Goal: Task Accomplishment & Management: Manage account settings

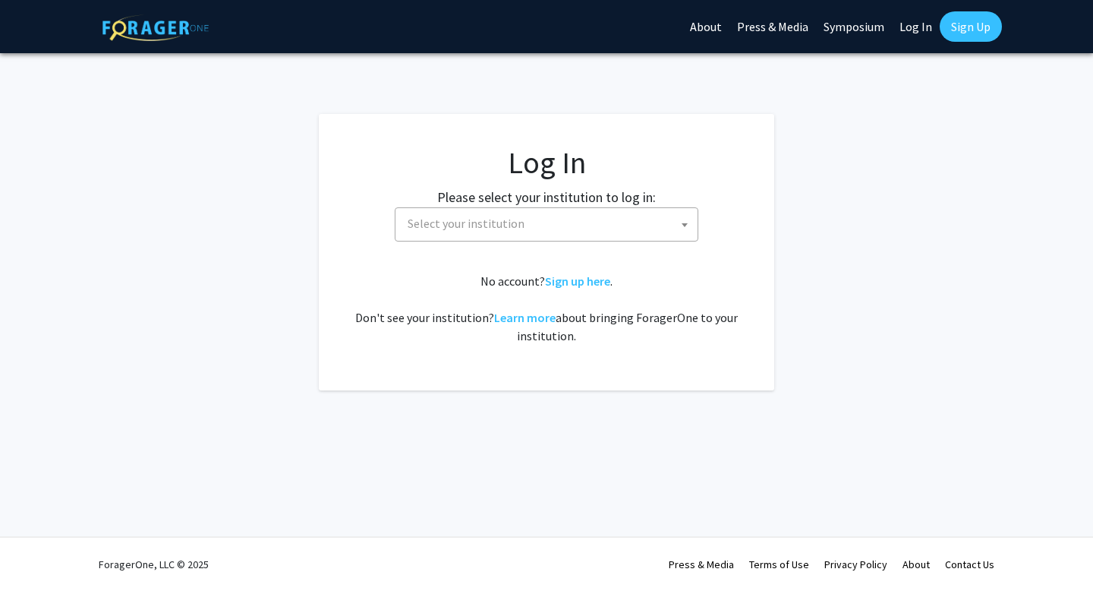
select select
click at [626, 200] on label "Please select your institution to log in:" at bounding box center [546, 197] width 219 height 21
click at [926, 26] on link "Log In" at bounding box center [916, 26] width 48 height 53
click at [910, 27] on link "Log In" at bounding box center [916, 26] width 48 height 53
click at [573, 230] on span "Select your institution" at bounding box center [550, 223] width 296 height 31
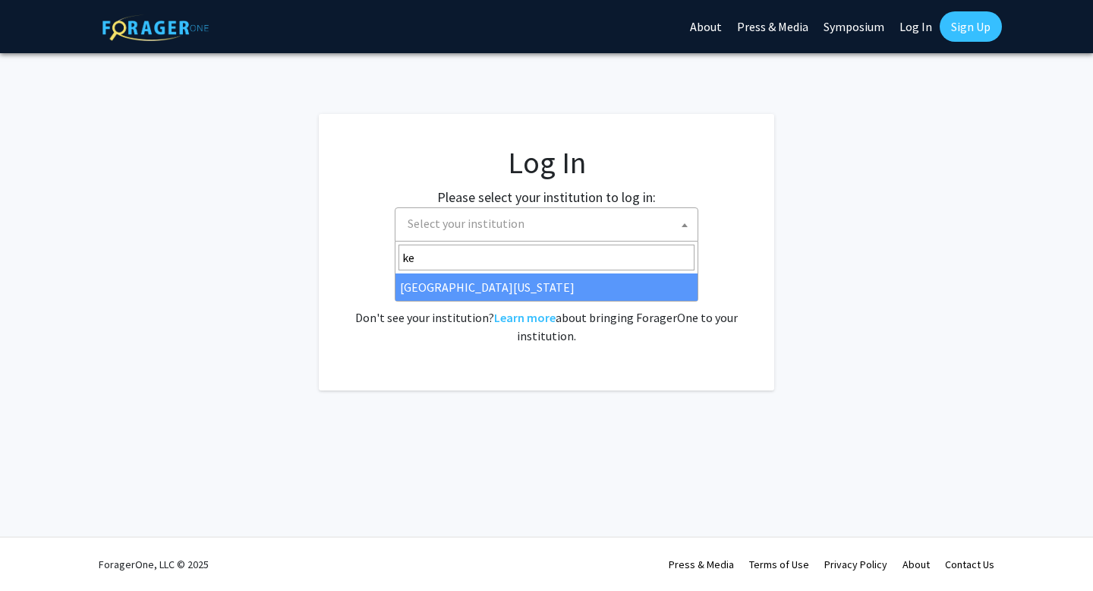
type input "k"
type input "Ke"
select select "13"
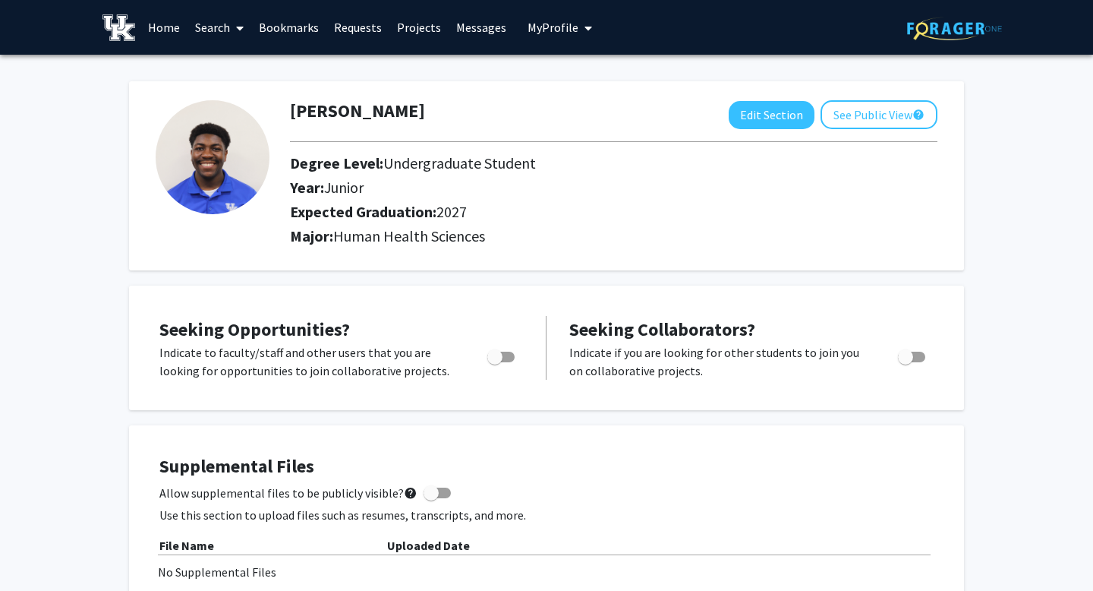
click at [214, 156] on img at bounding box center [213, 157] width 114 height 114
click at [513, 359] on span "Toggle" at bounding box center [501, 357] width 27 height 11
click at [495, 362] on input "Are you actively seeking opportunities?" at bounding box center [494, 362] width 1 height 1
checkbox input "true"
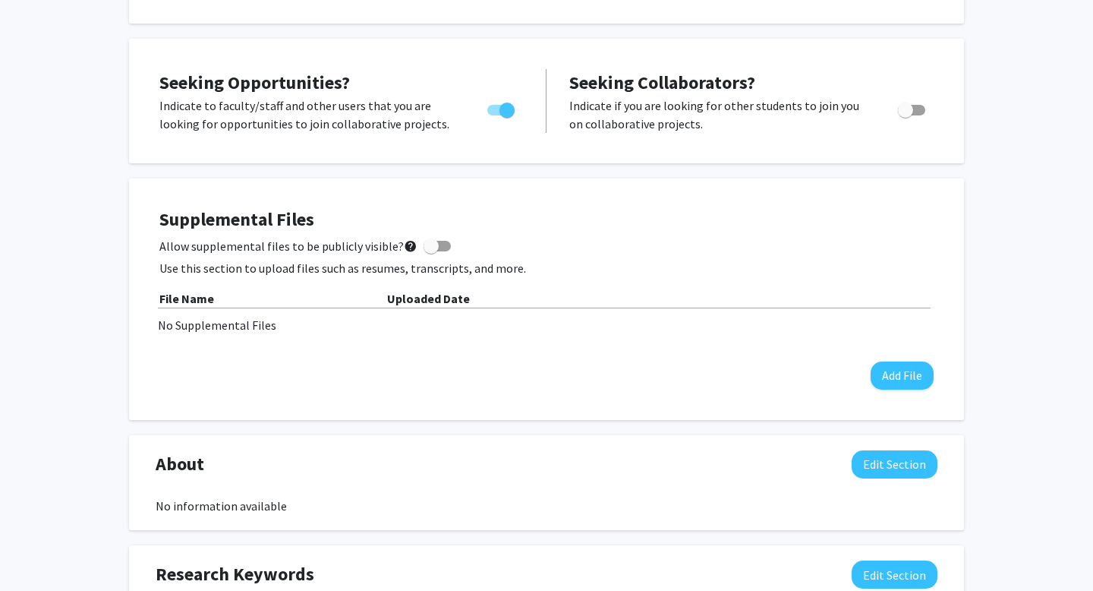
scroll to position [155, 0]
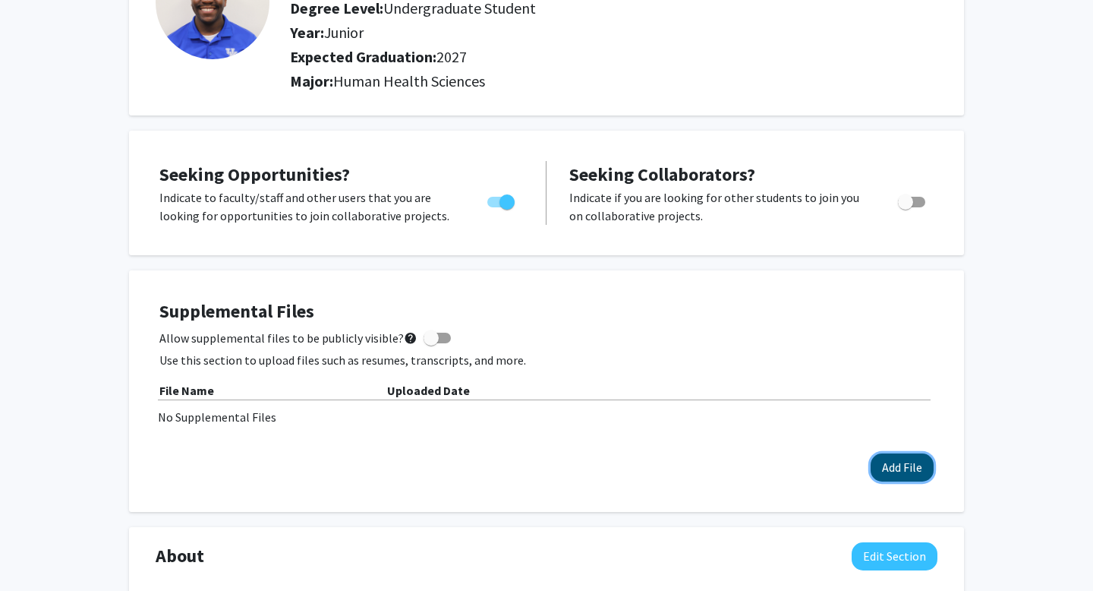
click at [891, 467] on button "Add File" at bounding box center [902, 467] width 63 height 28
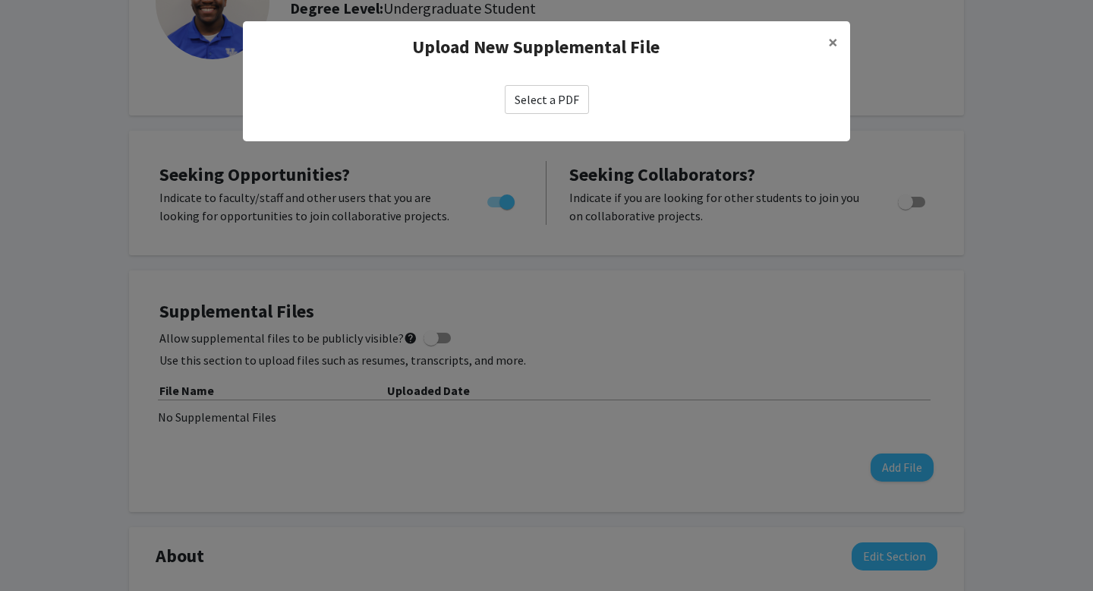
click at [543, 93] on label "Select a PDF" at bounding box center [547, 99] width 84 height 29
click at [0, 0] on input "Select a PDF" at bounding box center [0, 0] width 0 height 0
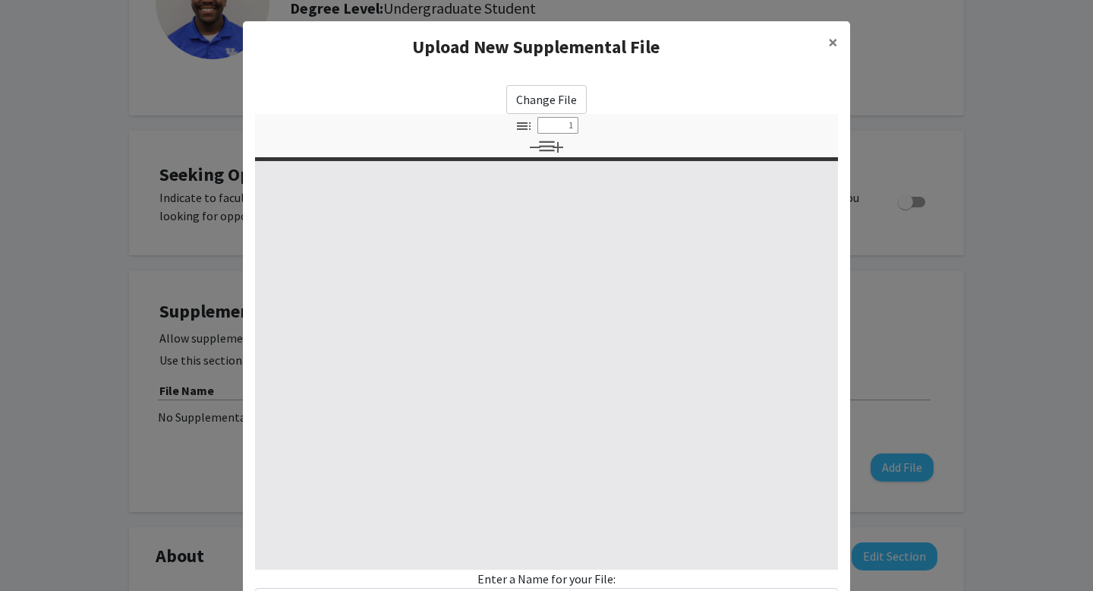
select select "custom"
type input "0"
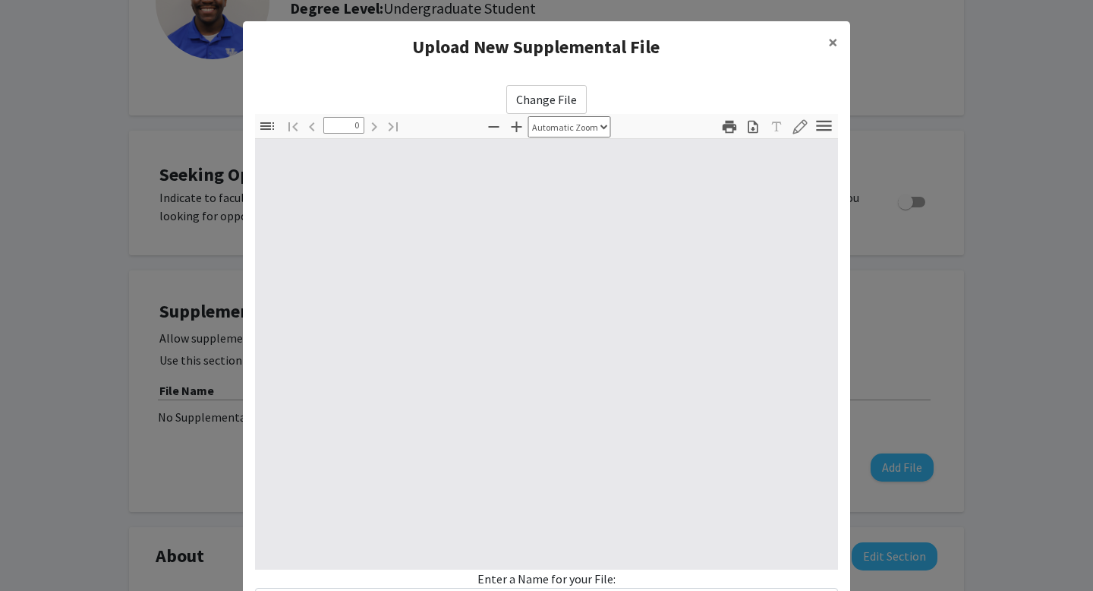
select select "custom"
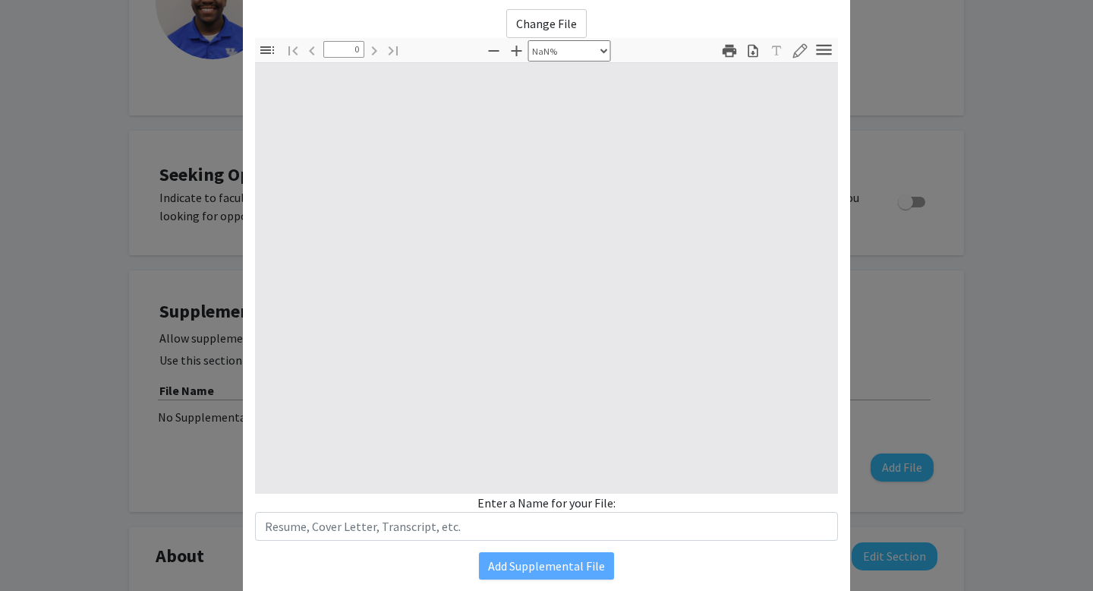
scroll to position [128, 0]
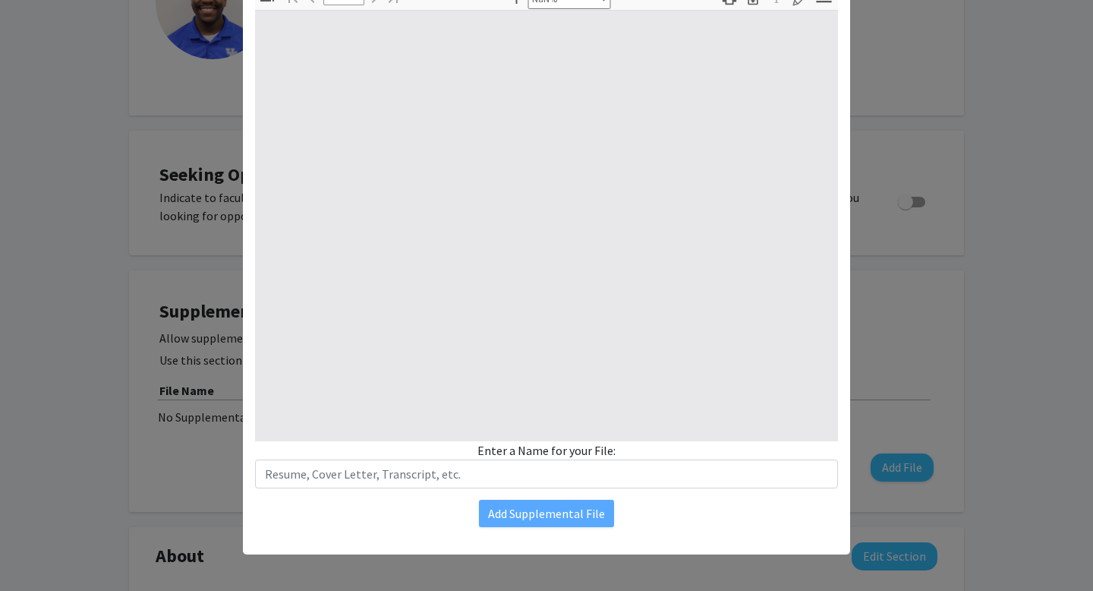
type input "1"
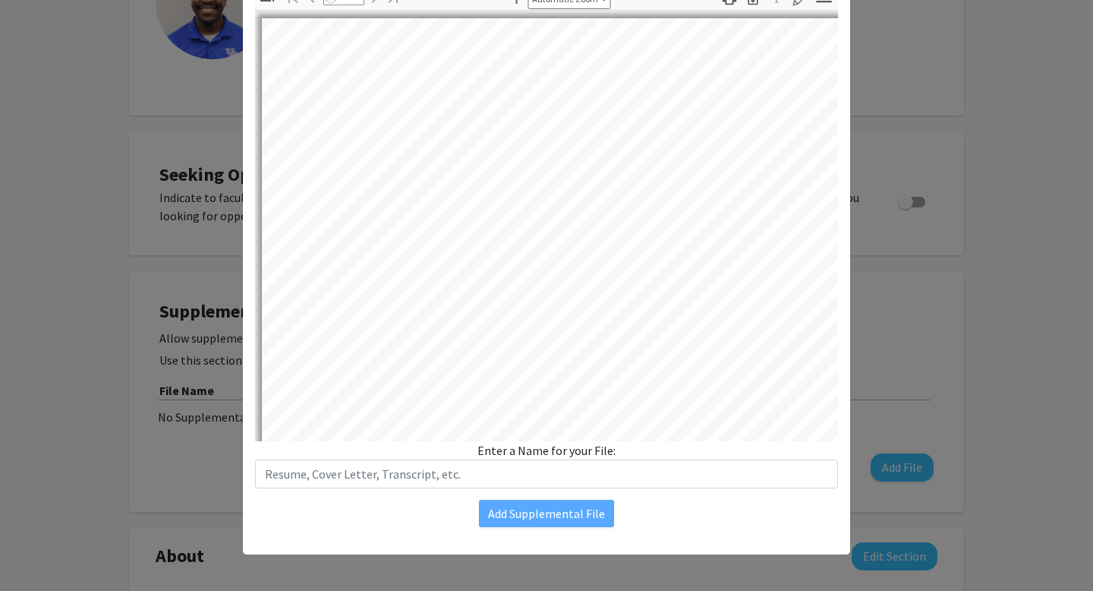
select select "auto"
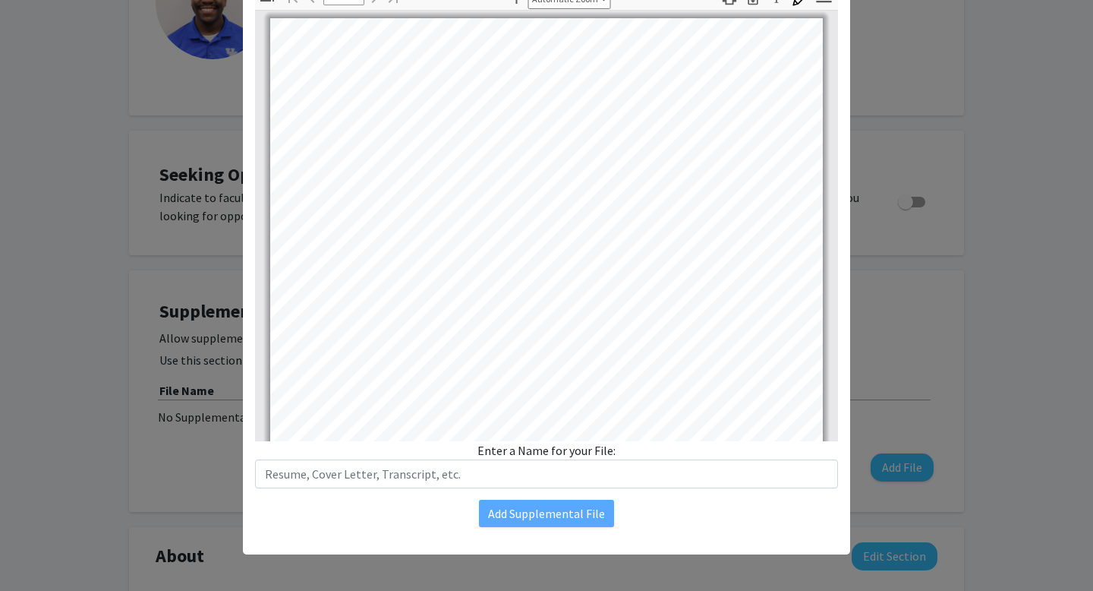
scroll to position [1, 0]
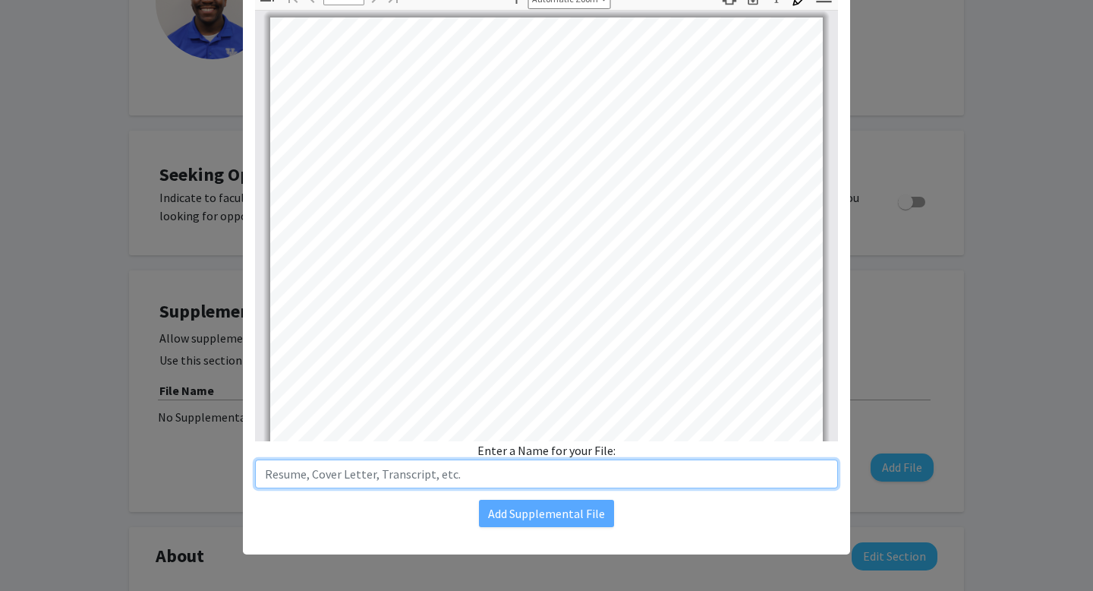
click at [481, 467] on input "text" at bounding box center [546, 473] width 583 height 29
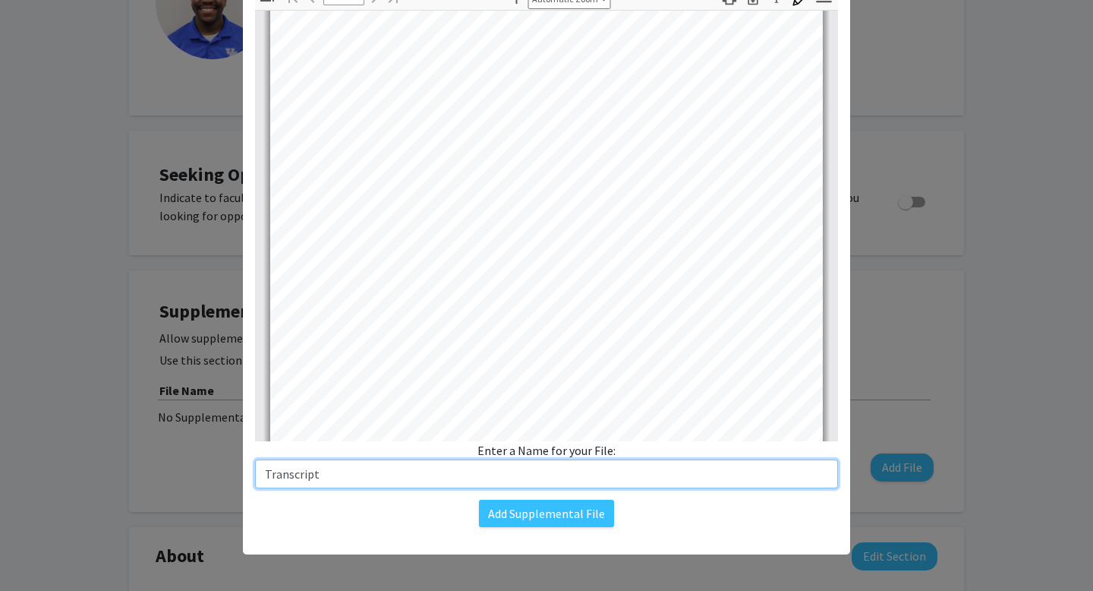
scroll to position [293, 0]
type input "Transcript"
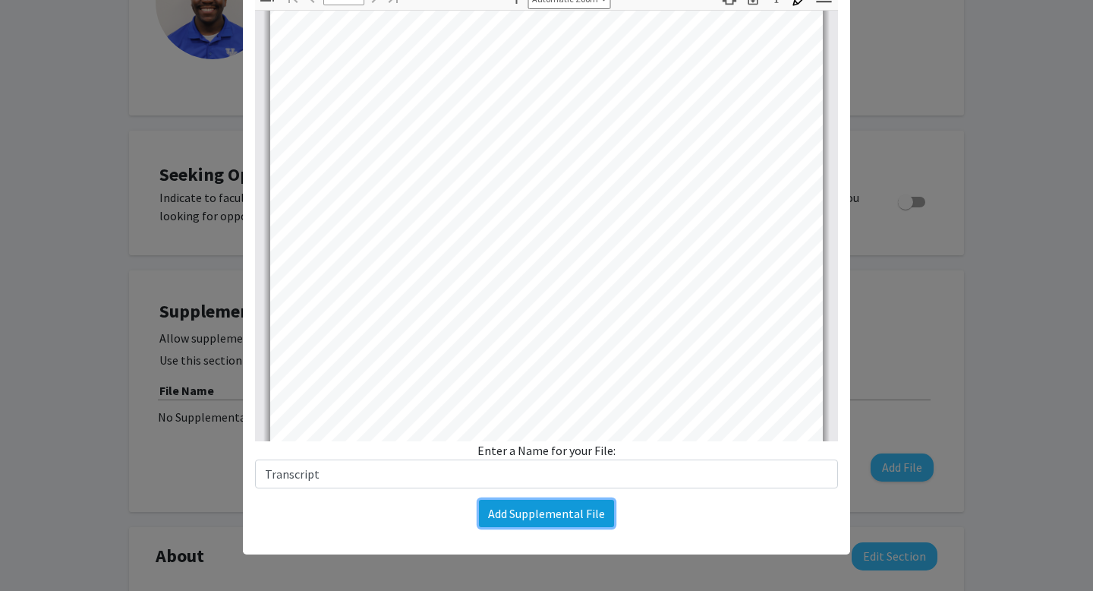
click at [545, 503] on button "Add Supplemental File" at bounding box center [546, 513] width 135 height 27
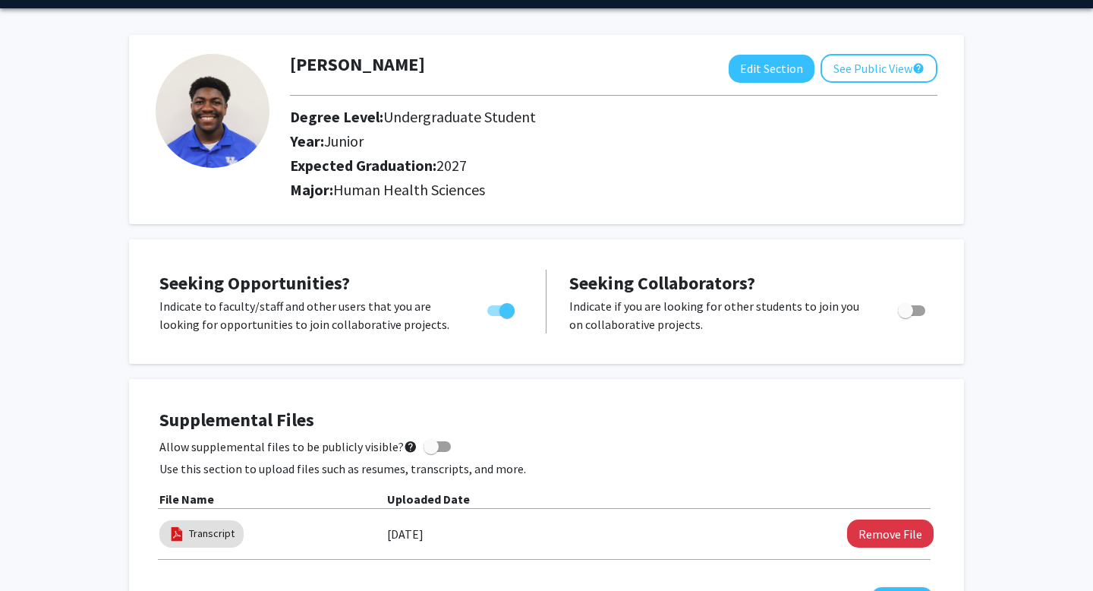
scroll to position [0, 0]
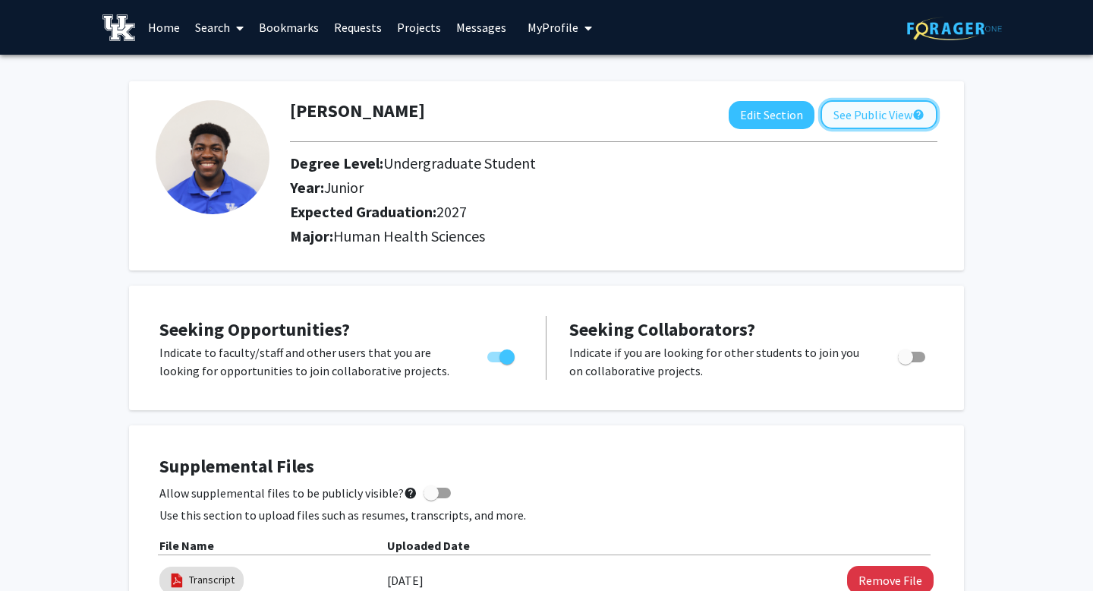
click at [863, 119] on button "See Public View help" at bounding box center [879, 114] width 117 height 29
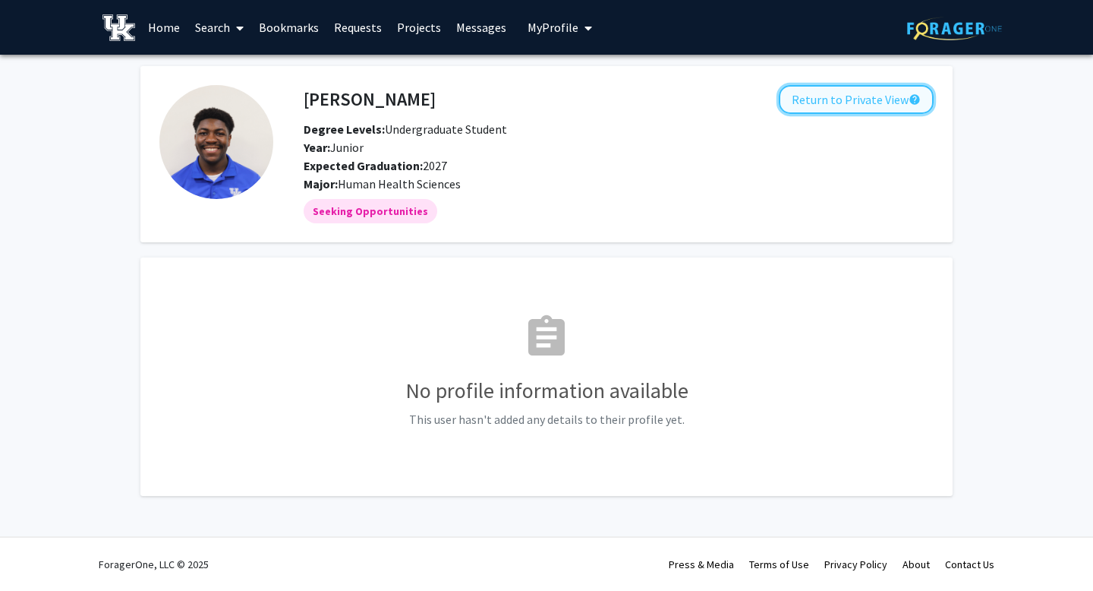
click at [857, 103] on button "Return to Private View help" at bounding box center [856, 99] width 155 height 29
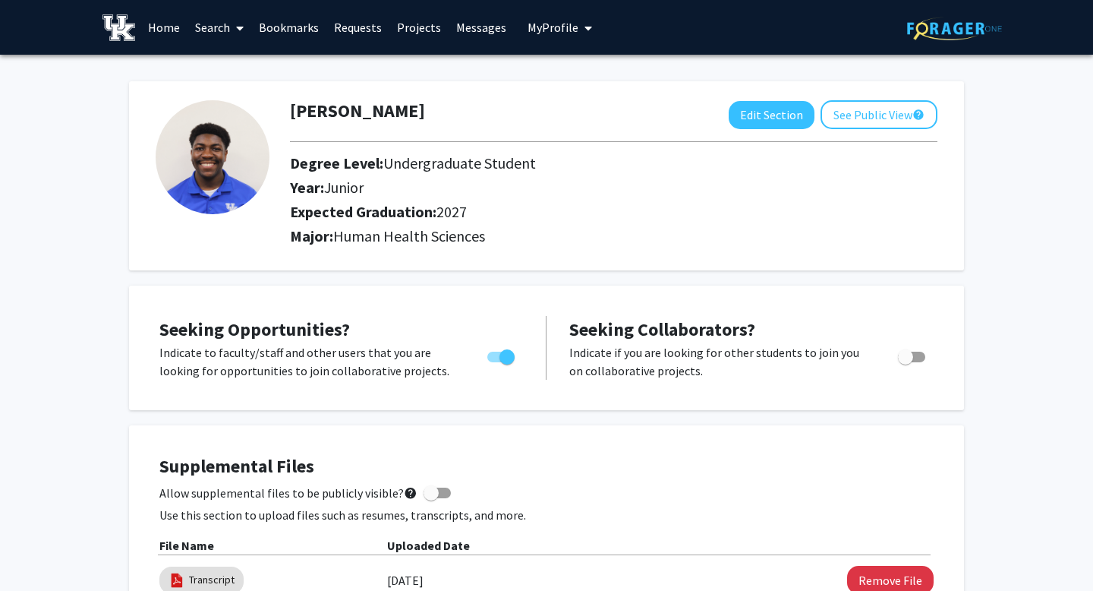
click at [429, 492] on span at bounding box center [431, 492] width 15 height 15
click at [431, 498] on input "Allow supplemental files to be publicly visible? help" at bounding box center [431, 498] width 1 height 1
checkbox input "true"
click at [865, 118] on button "See Public View help" at bounding box center [879, 114] width 117 height 29
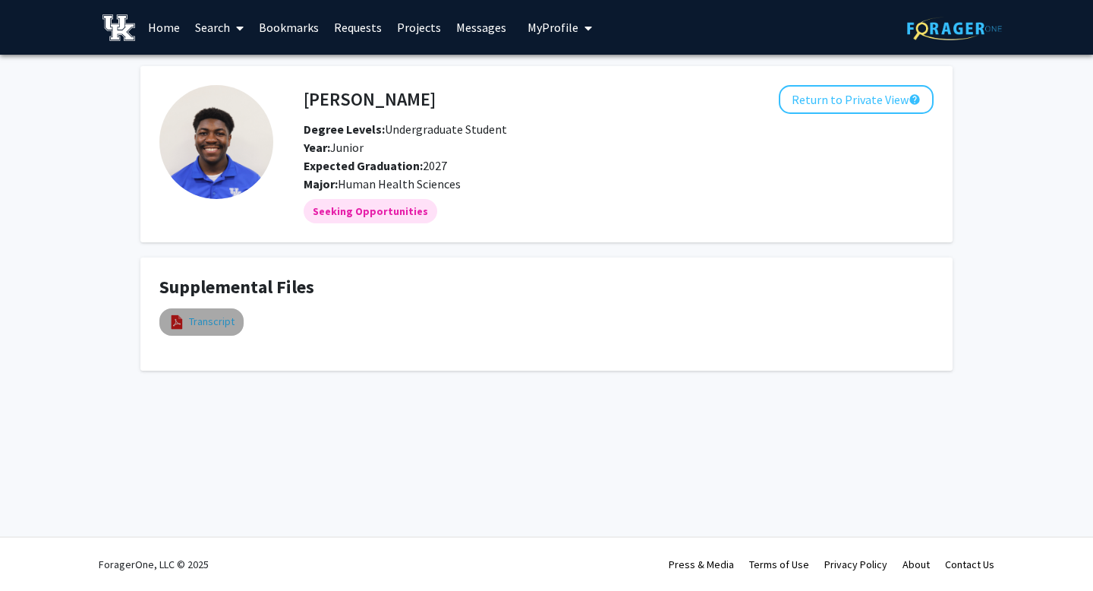
click at [222, 329] on link "Transcript" at bounding box center [212, 322] width 46 height 16
select select "custom"
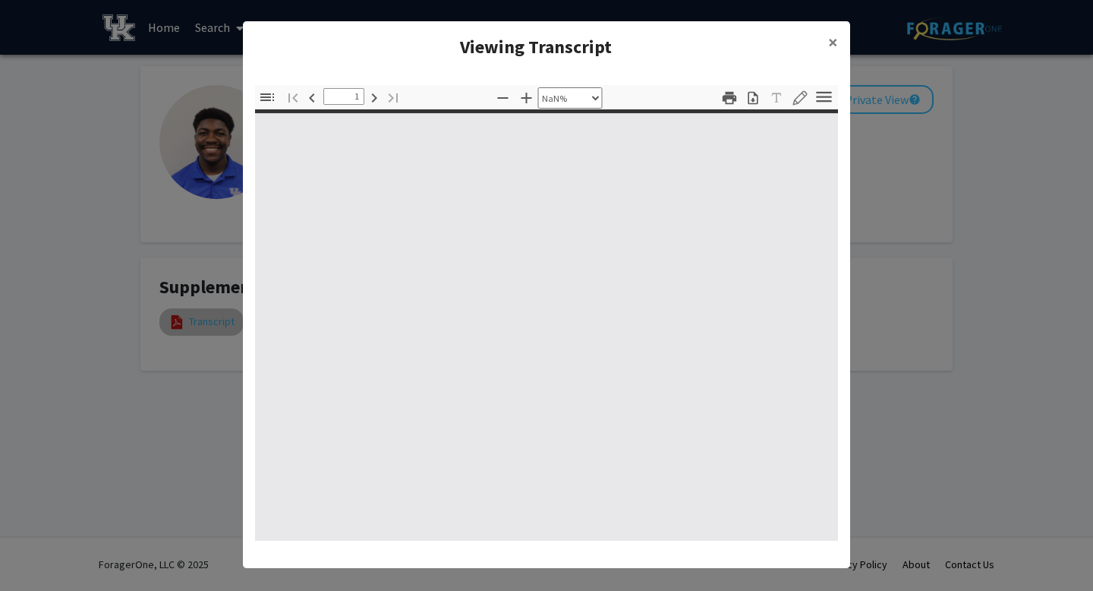
type input "0"
select select "custom"
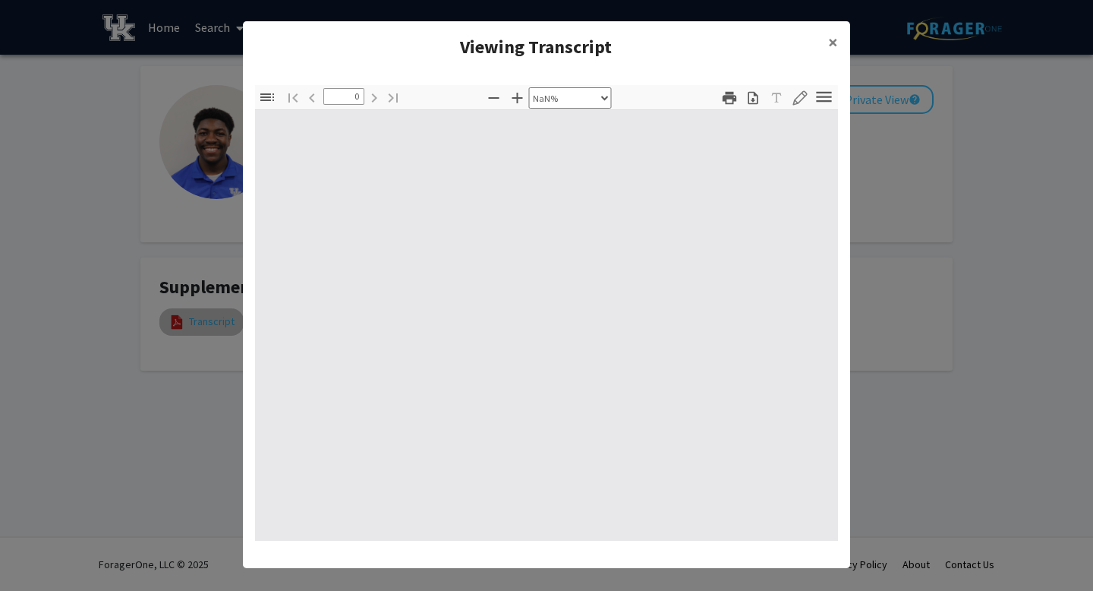
type input "1"
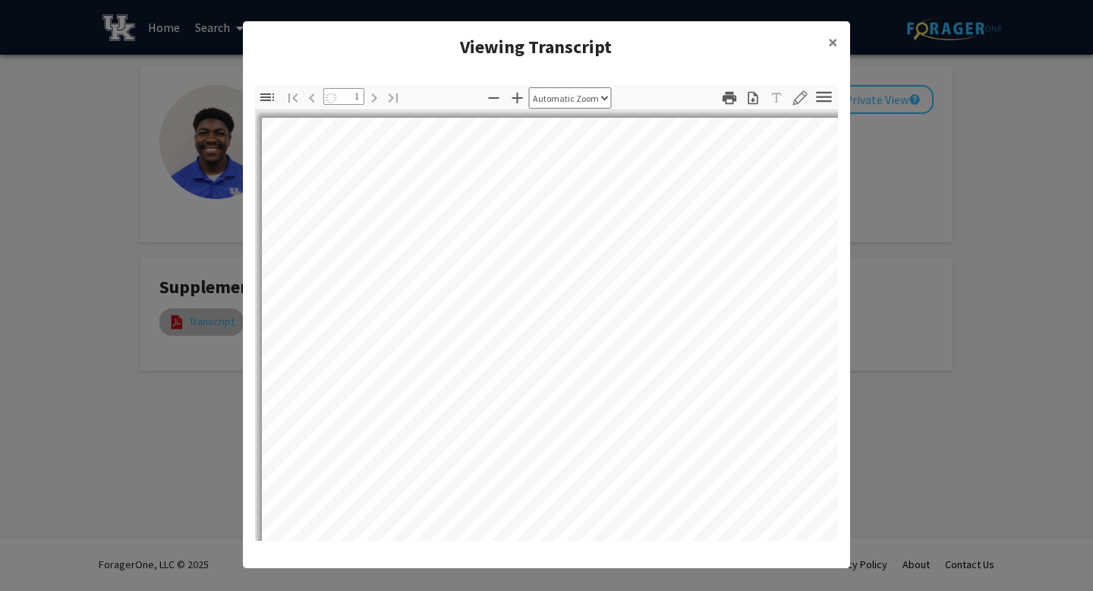
select select "auto"
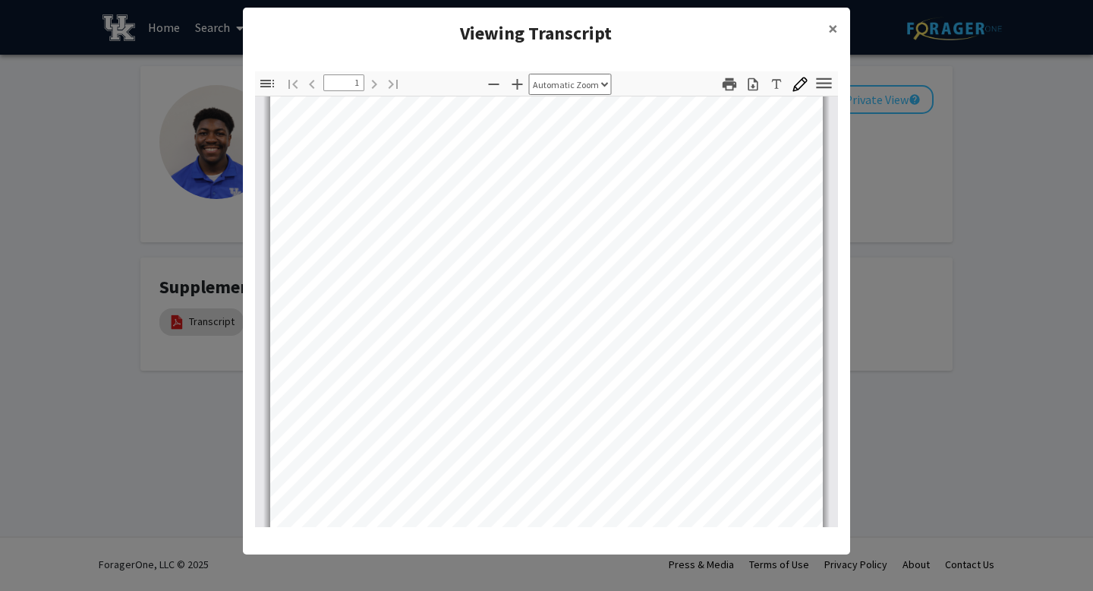
scroll to position [144, 0]
click at [834, 22] on span "×" at bounding box center [833, 29] width 10 height 24
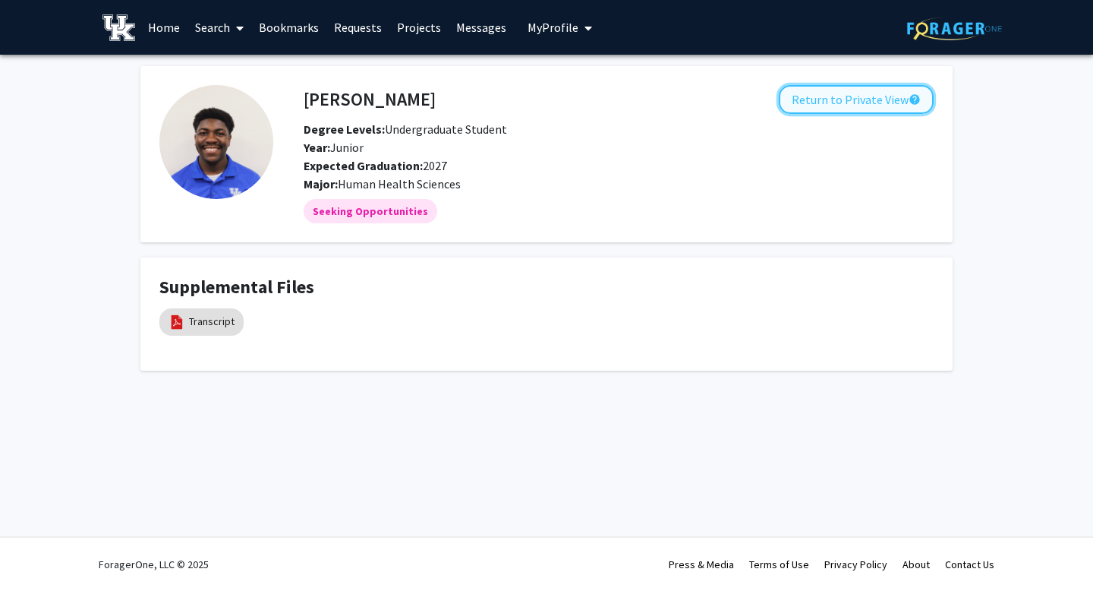
click at [886, 93] on button "Return to Private View help" at bounding box center [856, 99] width 155 height 29
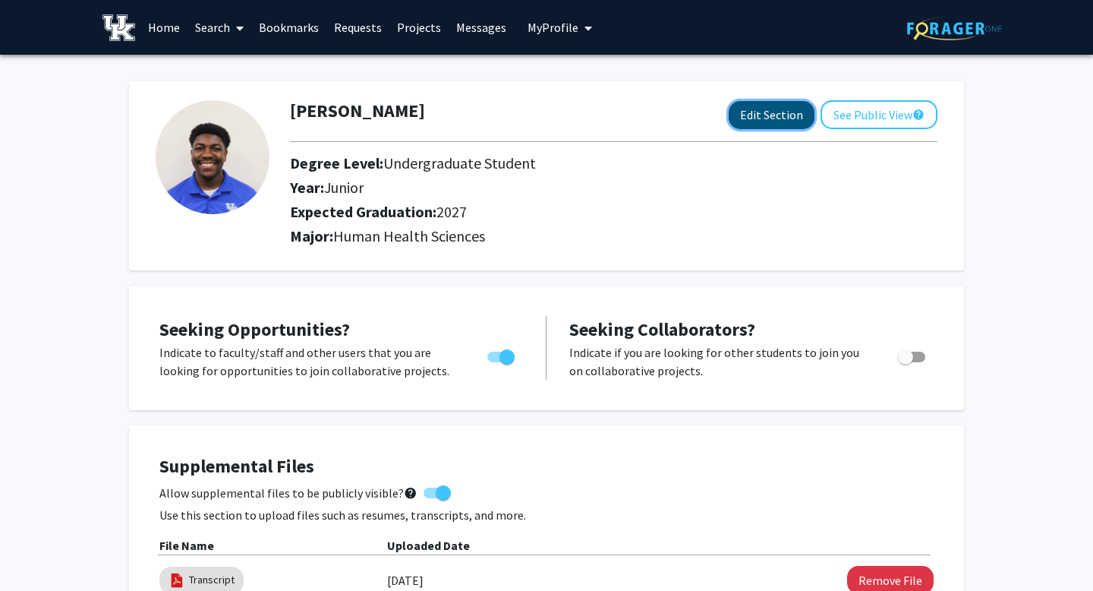
click at [760, 112] on button "Edit Section" at bounding box center [772, 115] width 86 height 28
select select "junior"
select select "2027"
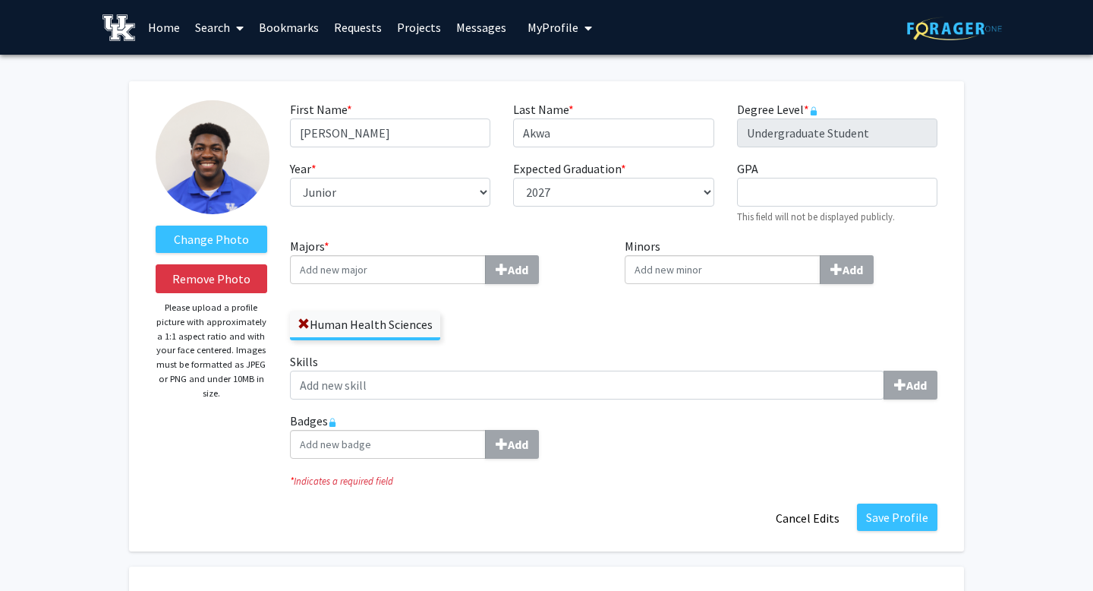
click at [389, 282] on input "Majors * Add" at bounding box center [388, 269] width 196 height 29
click at [778, 204] on input "GPA required" at bounding box center [837, 192] width 200 height 29
type input "3.957"
click at [889, 517] on button "Save Profile" at bounding box center [897, 516] width 80 height 27
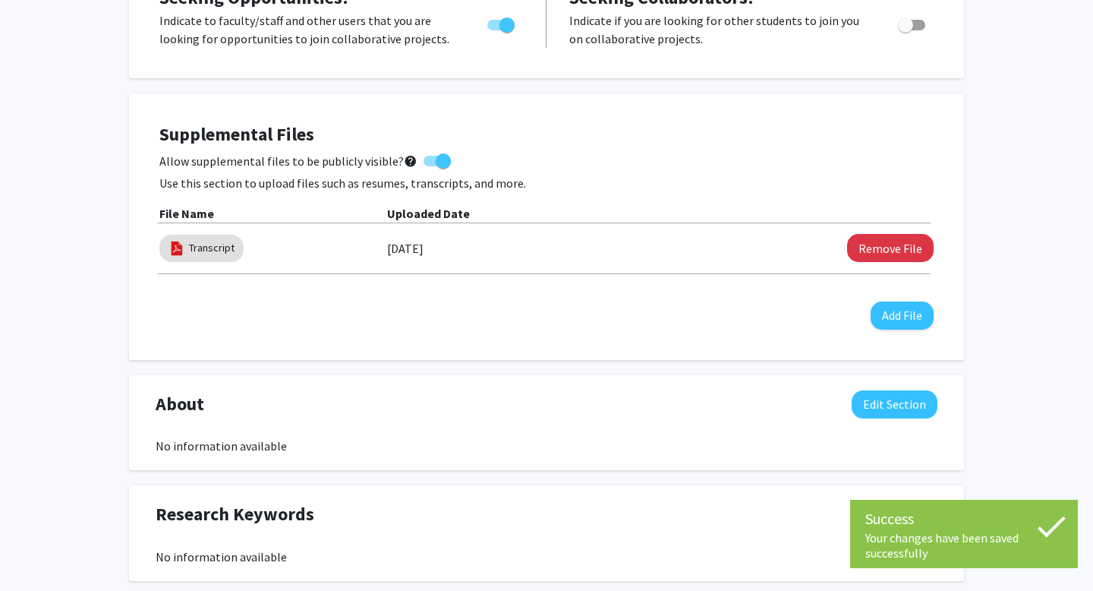
scroll to position [363, 0]
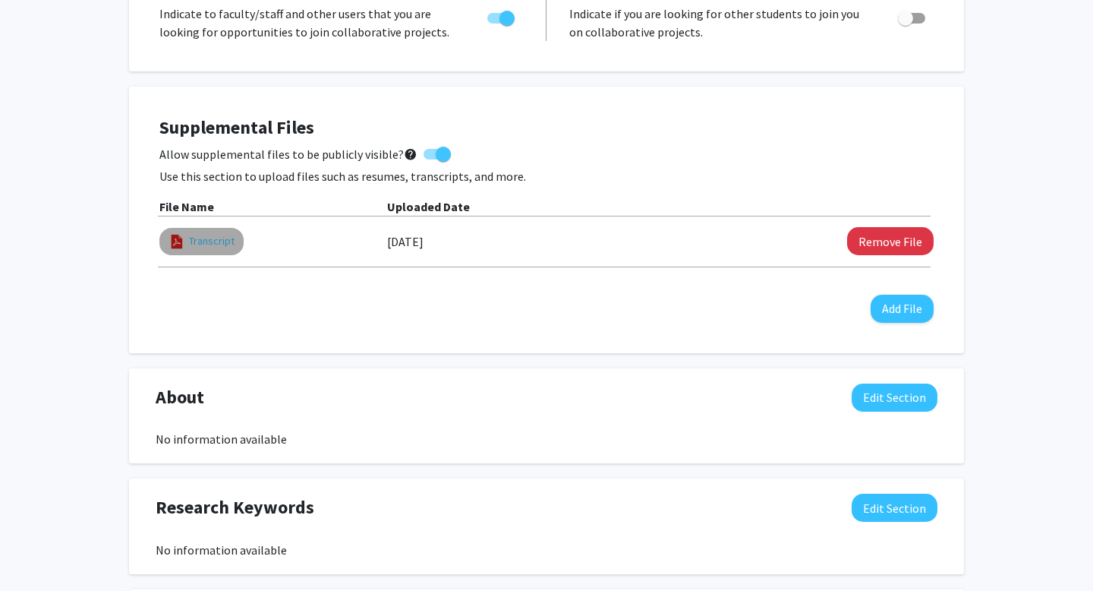
click at [213, 238] on link "Transcript" at bounding box center [212, 241] width 46 height 16
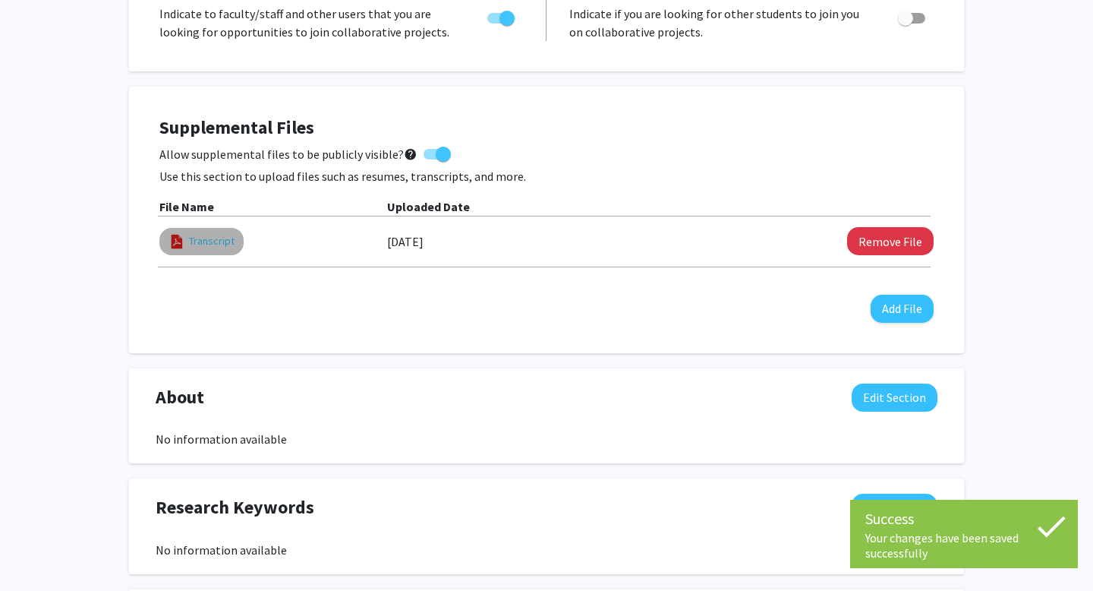
select select "custom"
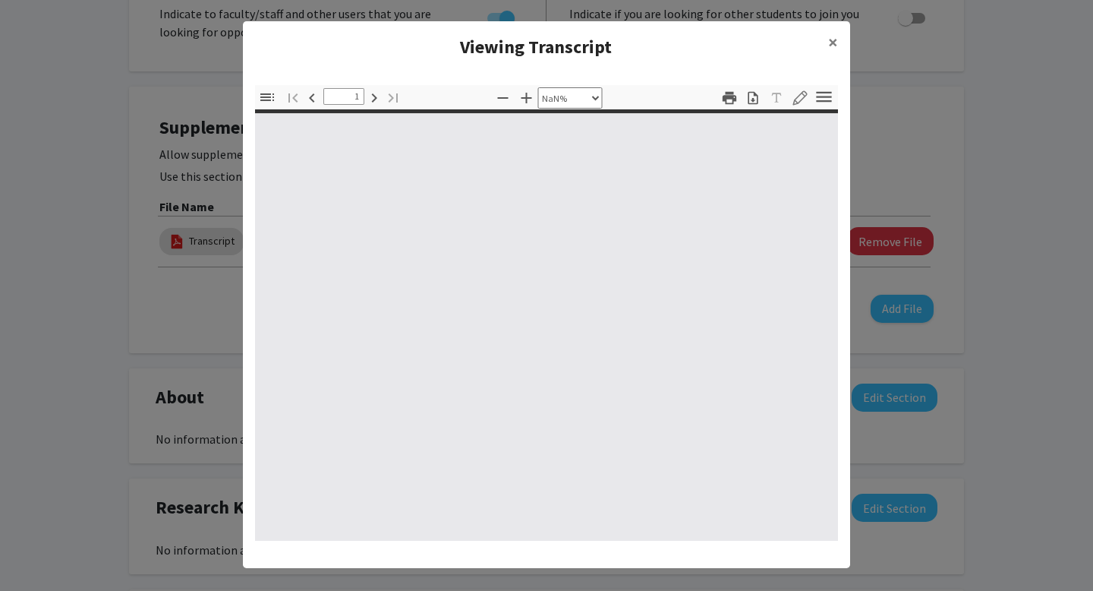
type input "0"
select select "custom"
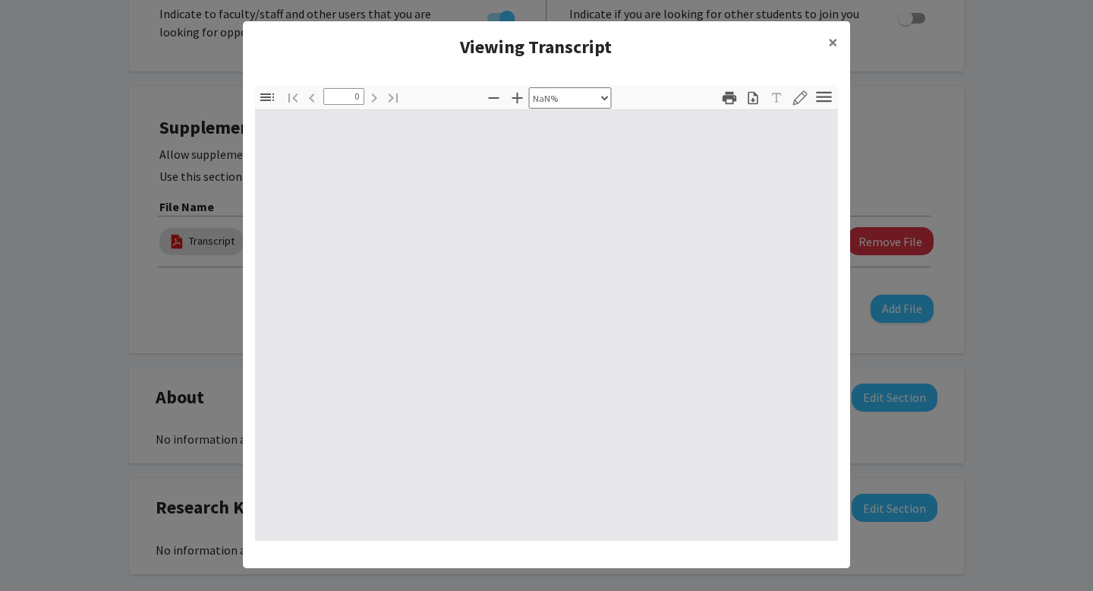
type input "1"
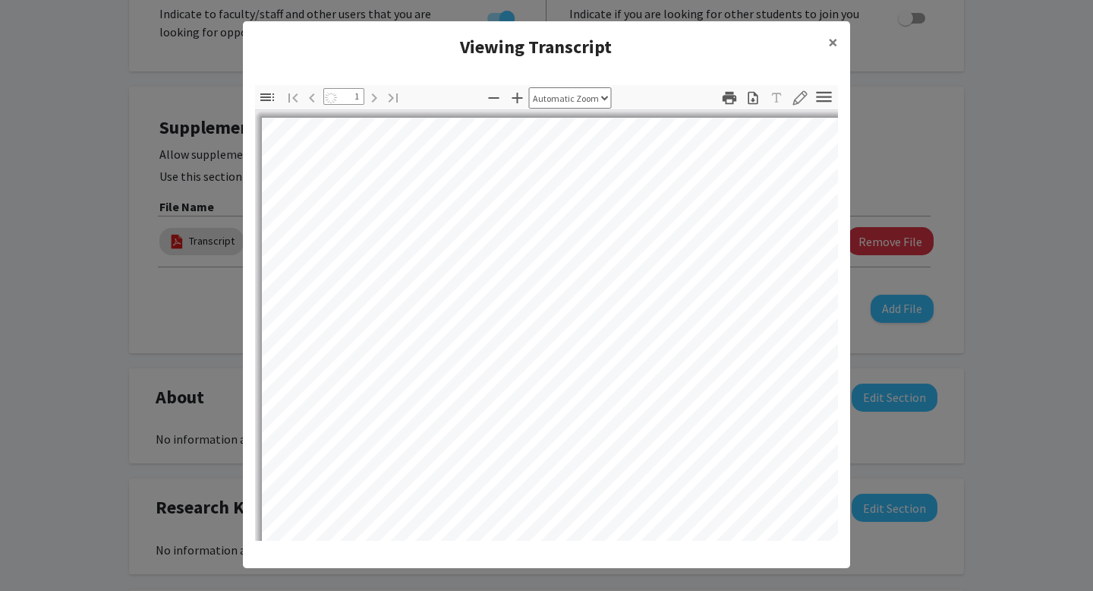
select select "auto"
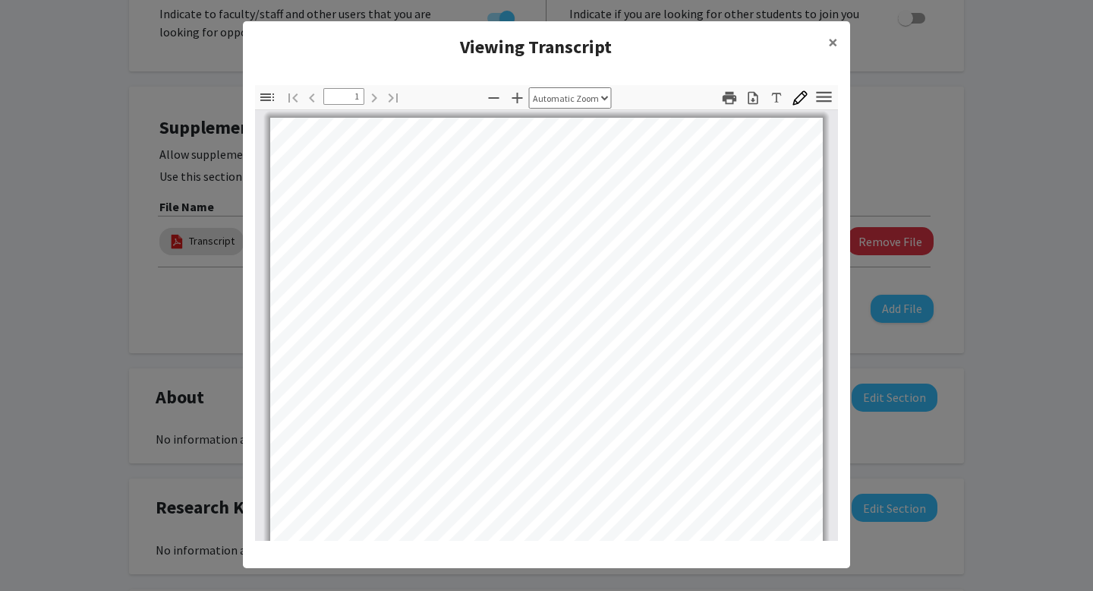
scroll to position [295, 0]
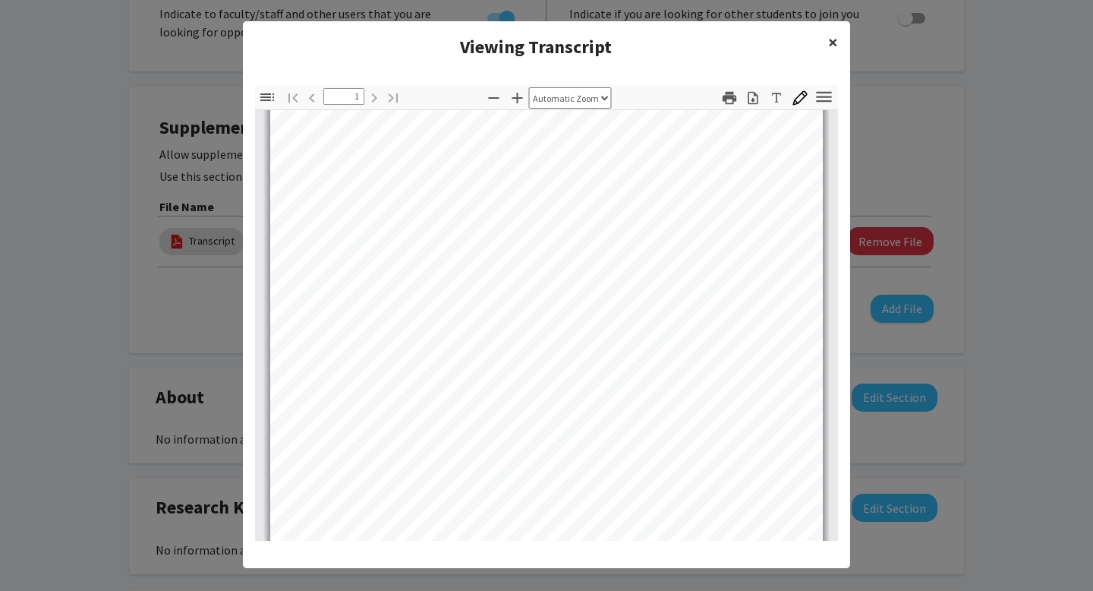
click at [832, 39] on span "×" at bounding box center [833, 42] width 10 height 24
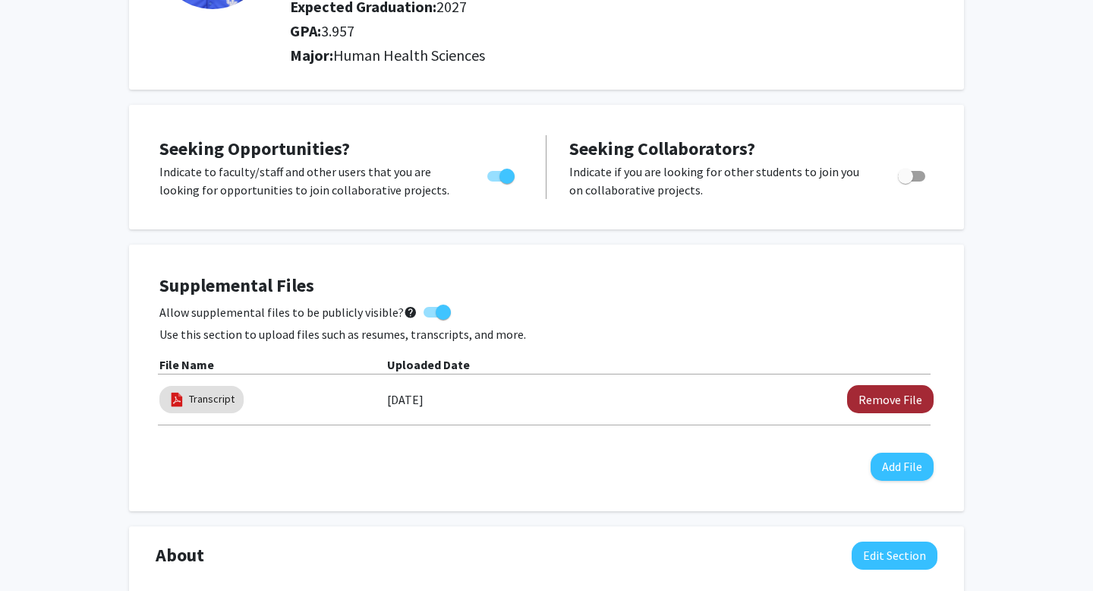
scroll to position [0, 0]
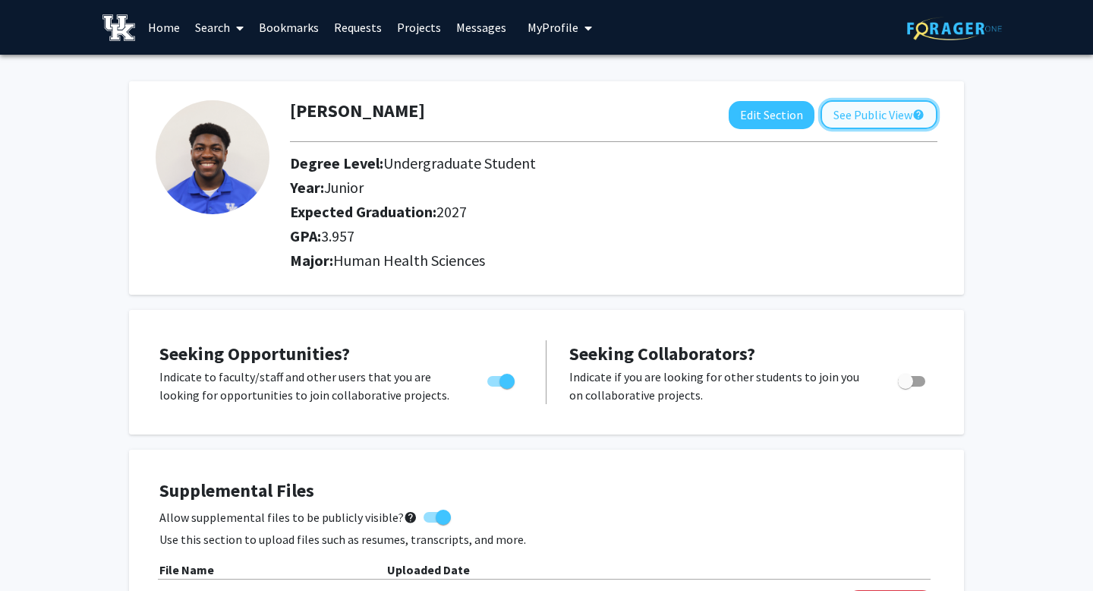
click at [880, 121] on button "See Public View help" at bounding box center [879, 114] width 117 height 29
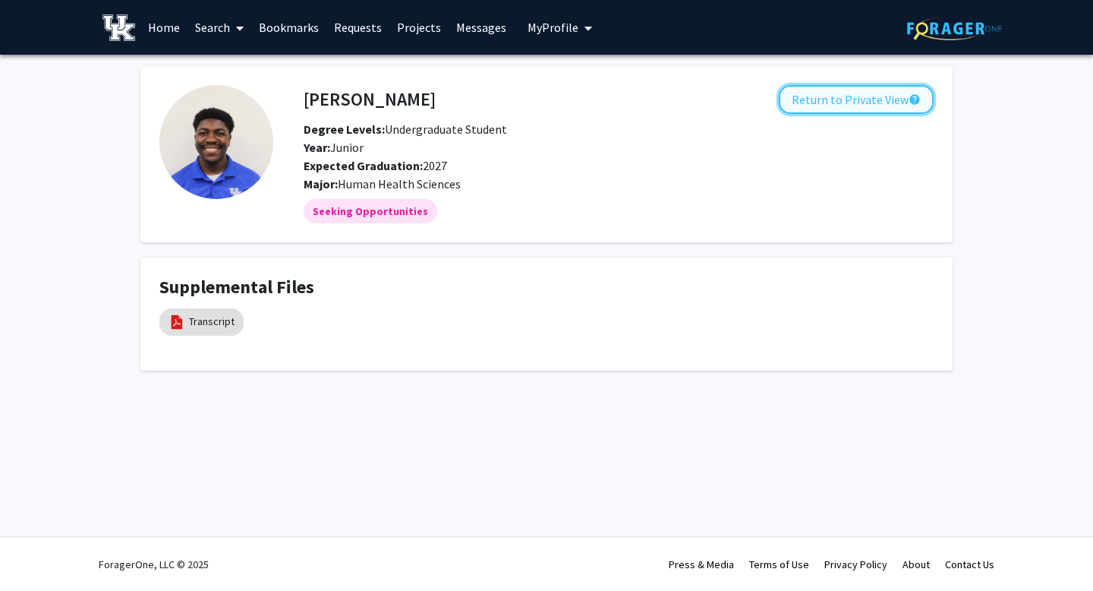
click at [873, 87] on button "Return to Private View help" at bounding box center [856, 99] width 155 height 29
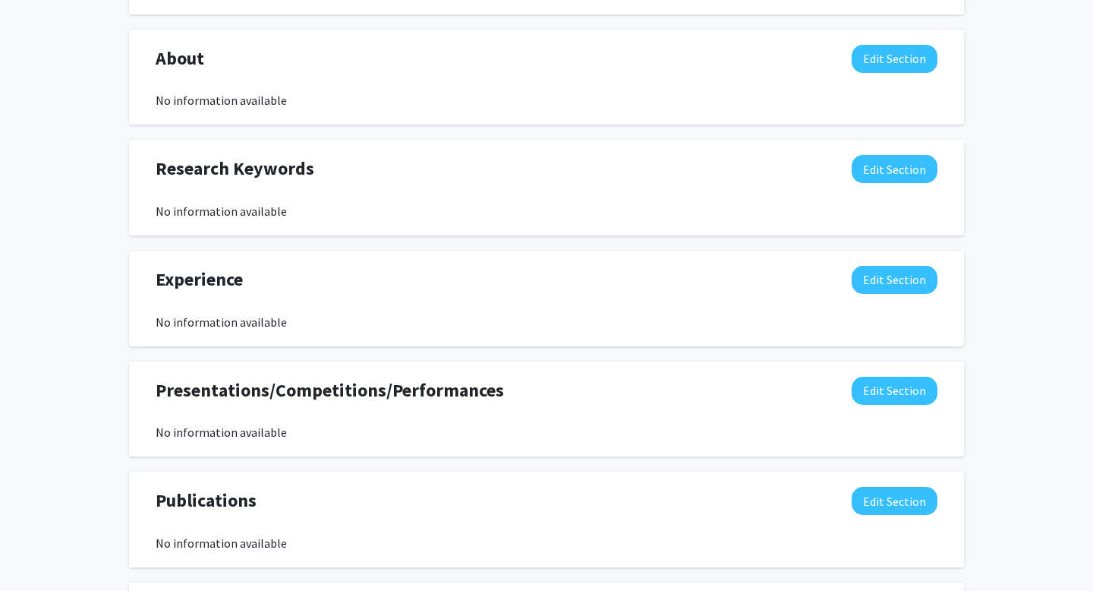
scroll to position [696, 0]
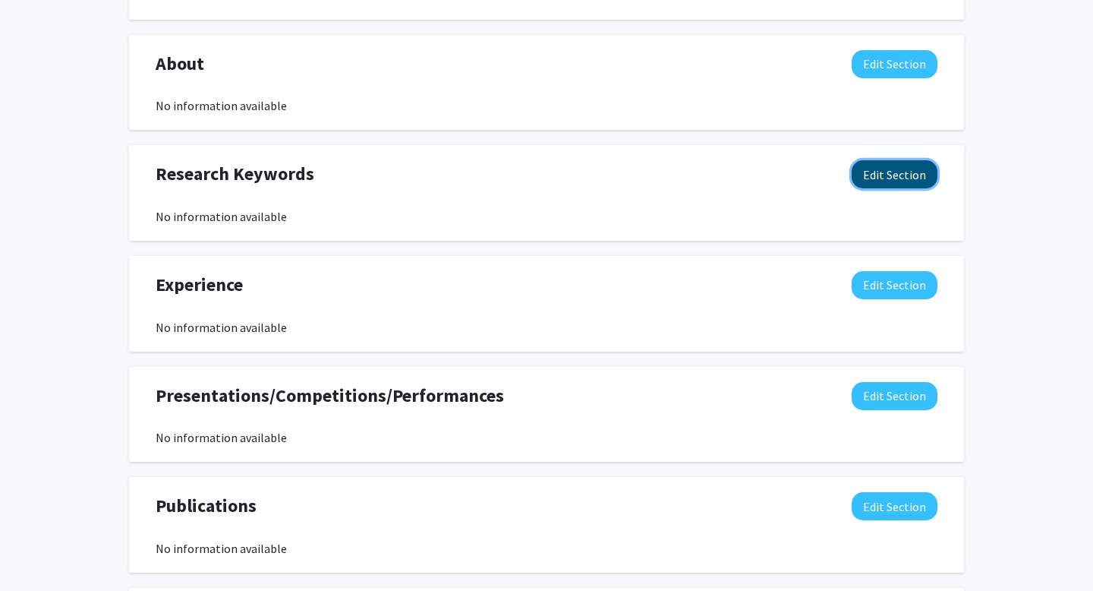
click at [896, 185] on button "Edit Section" at bounding box center [895, 174] width 86 height 28
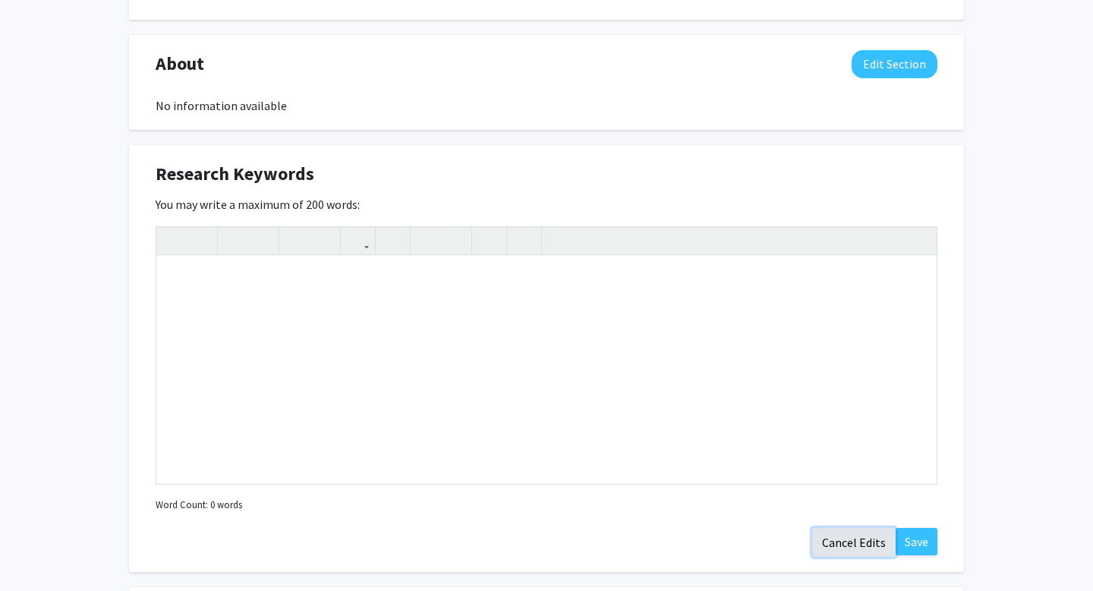
click at [844, 548] on button "Cancel Edits" at bounding box center [855, 542] width 84 height 29
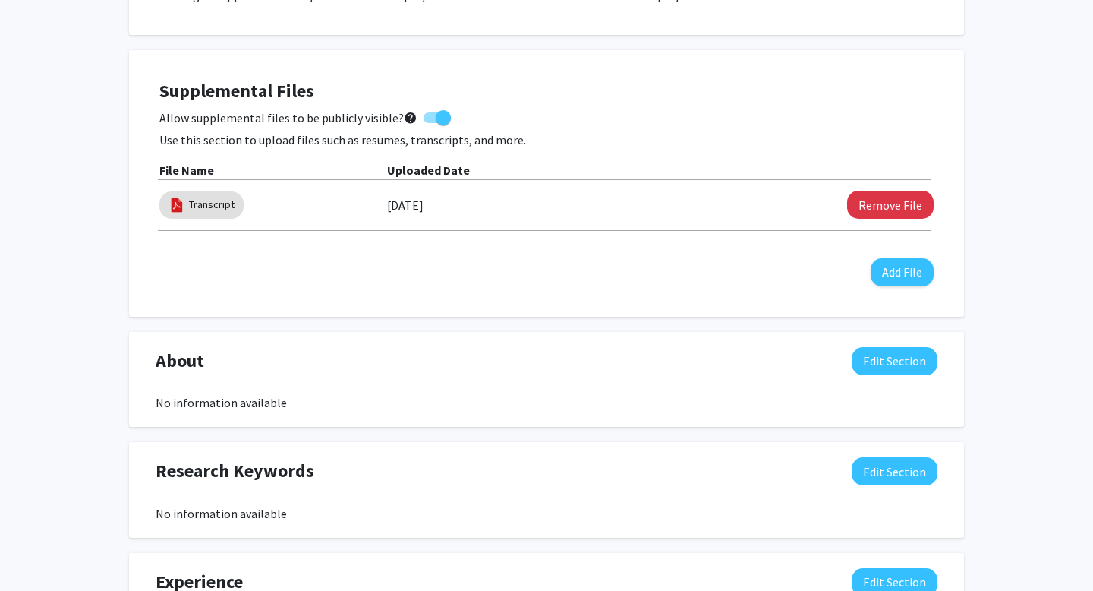
scroll to position [345, 0]
